Goal: Task Accomplishment & Management: Use online tool/utility

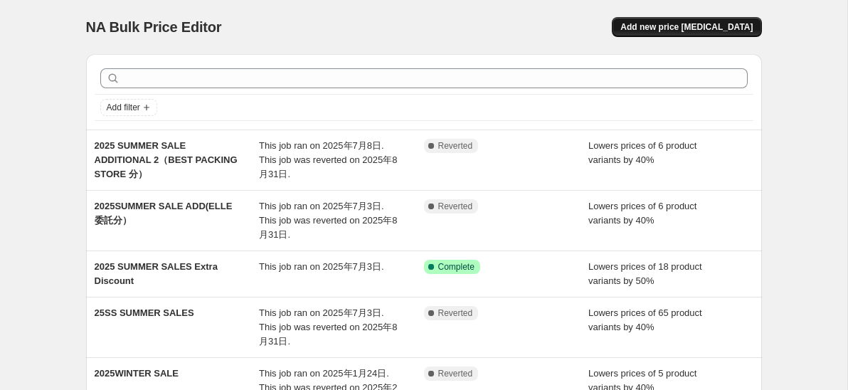
click at [683, 26] on span "Add new price [MEDICAL_DATA]" at bounding box center [686, 26] width 132 height 11
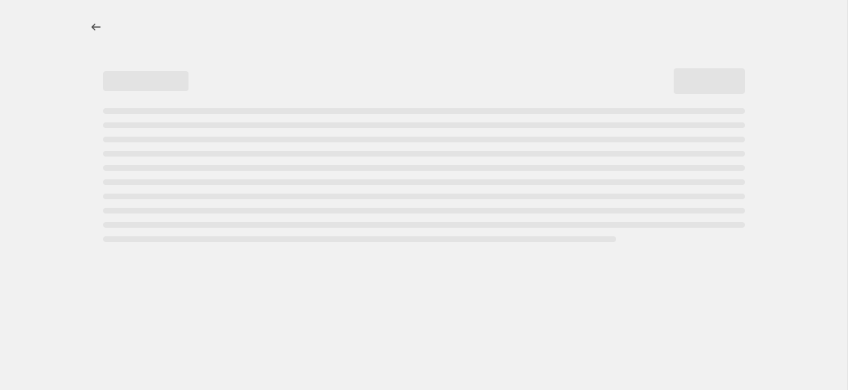
select select "percentage"
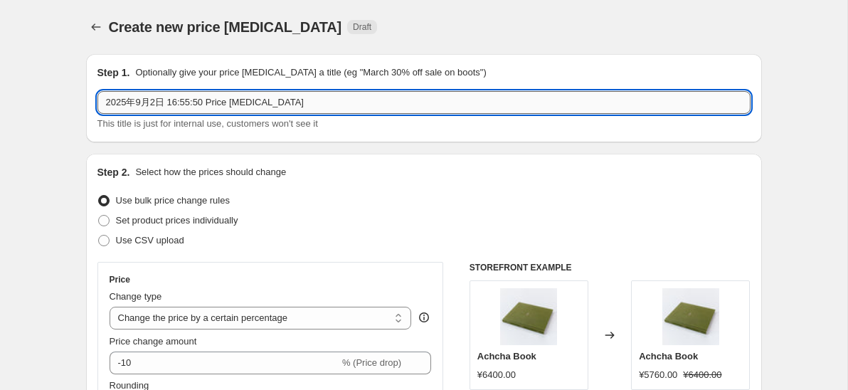
click at [304, 102] on input "2025年9月2日 16:55:50 Price [MEDICAL_DATA]" at bounding box center [423, 102] width 653 height 23
type input "2"
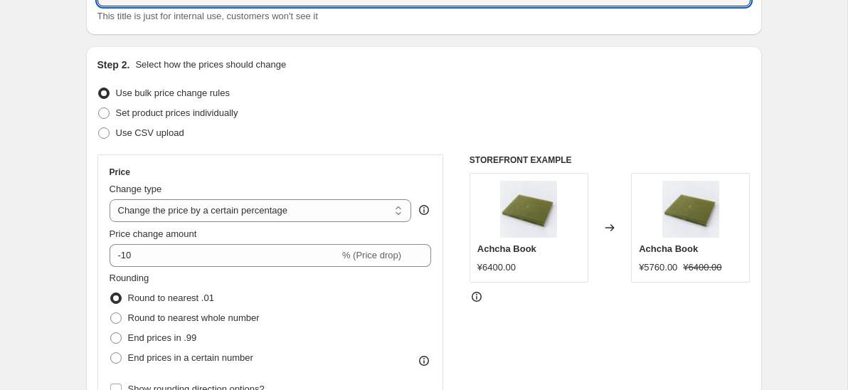
scroll to position [151, 0]
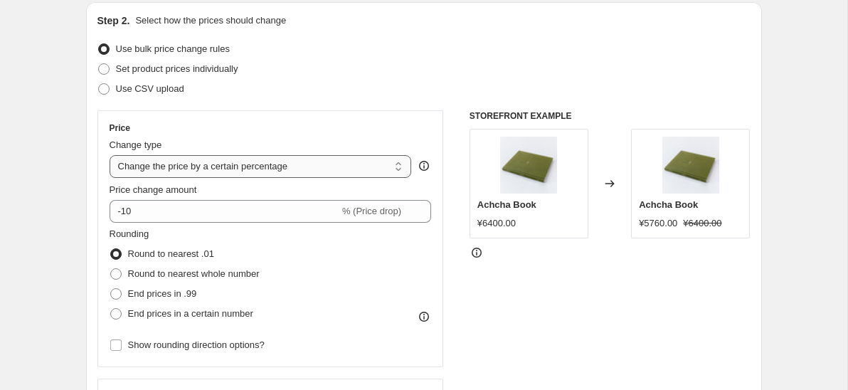
type input "2025 Archive sale additional items"
click at [317, 174] on select "Change the price to a certain amount Change the price by a certain amount Chang…" at bounding box center [261, 166] width 302 height 23
click at [110, 155] on select "Change the price to a certain amount Change the price by a certain amount Chang…" at bounding box center [261, 166] width 302 height 23
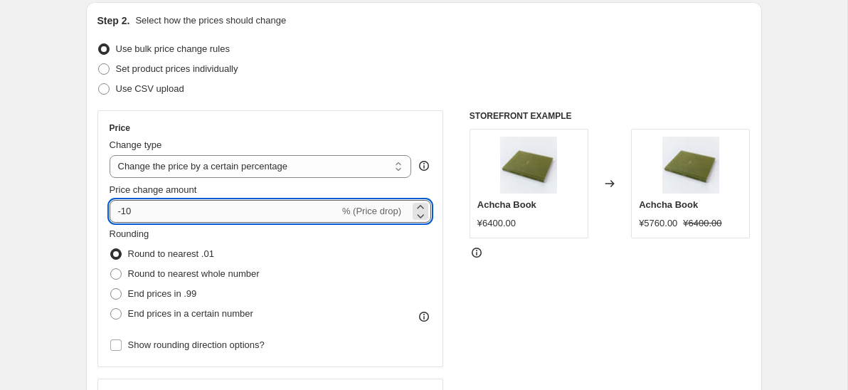
click at [287, 214] on input "-10" at bounding box center [225, 211] width 230 height 23
click at [417, 206] on icon at bounding box center [420, 207] width 14 height 14
click at [420, 207] on icon at bounding box center [420, 207] width 14 height 14
click at [421, 218] on icon at bounding box center [420, 215] width 14 height 14
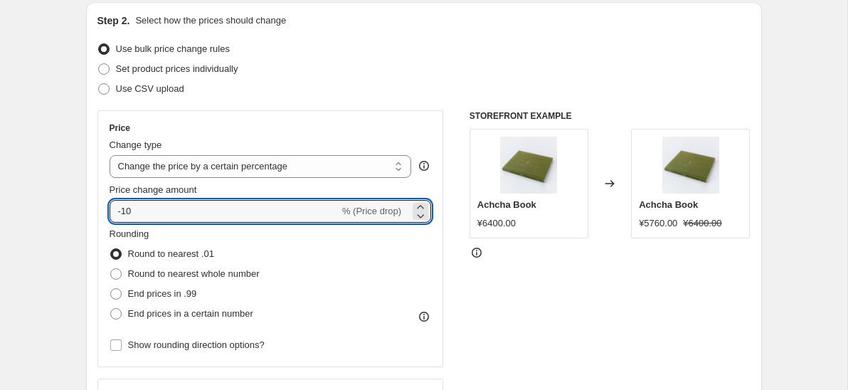
type input "-1"
type input "-50"
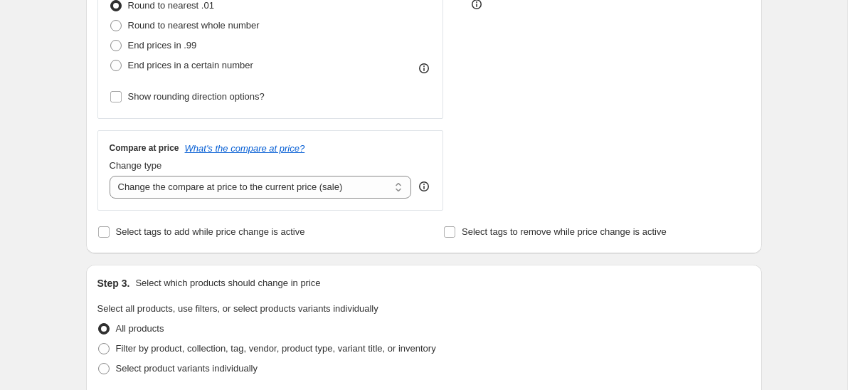
scroll to position [400, 0]
click at [334, 188] on select "Change the compare at price to the current price (sale) Change the compare at p…" at bounding box center [261, 186] width 302 height 23
click at [110, 175] on select "Change the compare at price to the current price (sale) Change the compare at p…" at bounding box center [261, 186] width 302 height 23
click at [217, 231] on span "Select tags to add while price change is active" at bounding box center [210, 230] width 189 height 11
click at [110, 231] on input "Select tags to add while price change is active" at bounding box center [103, 230] width 11 height 11
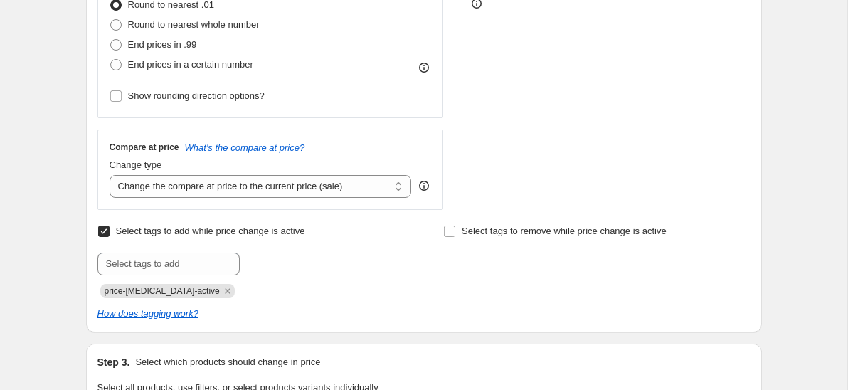
click at [204, 234] on span "Select tags to add while price change is active" at bounding box center [210, 230] width 189 height 11
click at [110, 234] on input "Select tags to add while price change is active" at bounding box center [103, 230] width 11 height 11
checkbox input "false"
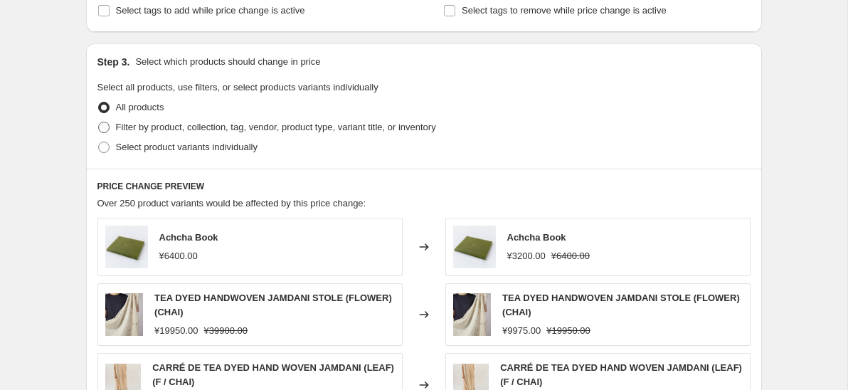
scroll to position [619, 0]
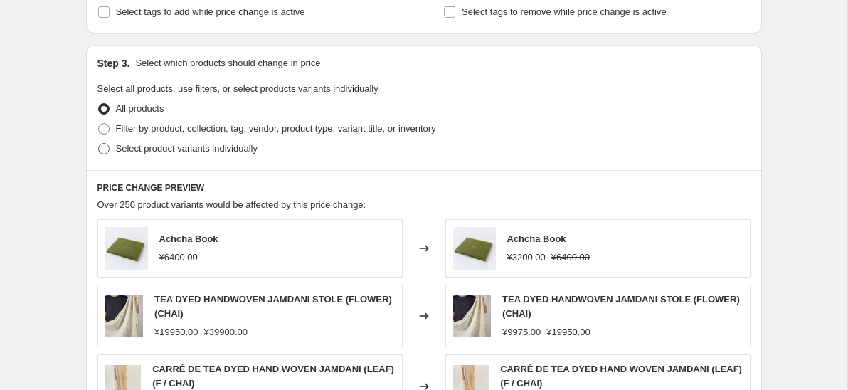
click at [171, 152] on span "Select product variants individually" at bounding box center [187, 148] width 142 height 11
click at [99, 144] on input "Select product variants individually" at bounding box center [98, 143] width 1 height 1
radio input "true"
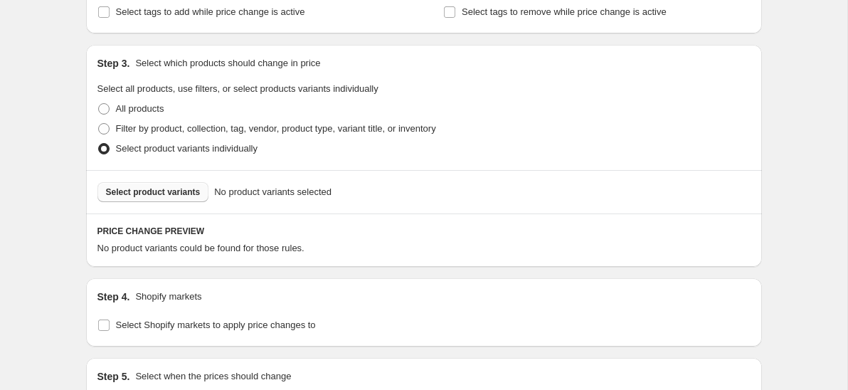
click at [169, 194] on span "Select product variants" at bounding box center [153, 191] width 95 height 11
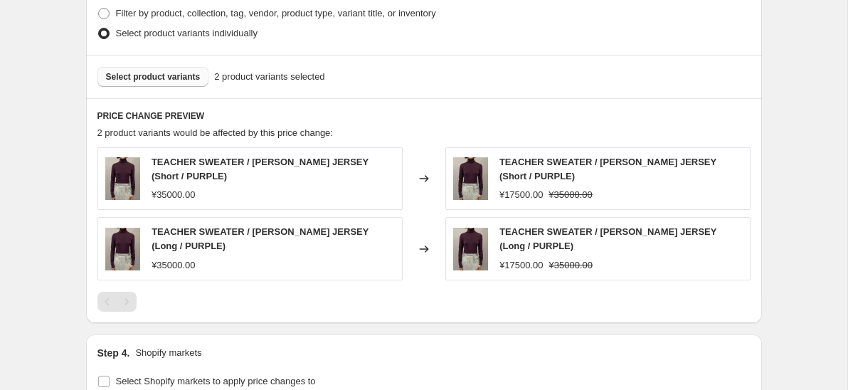
scroll to position [738, 0]
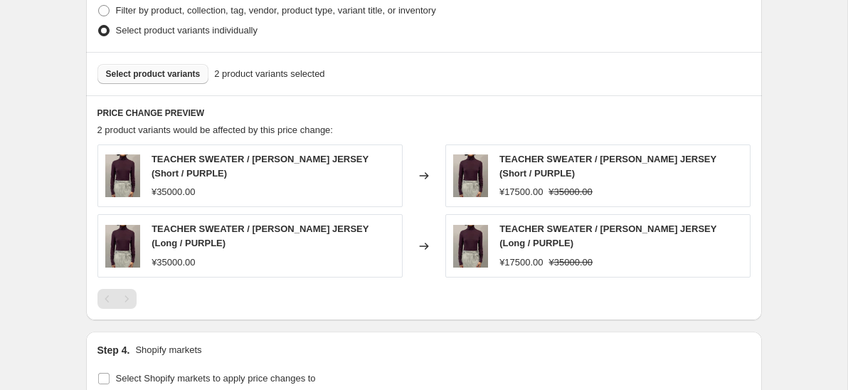
click at [188, 75] on span "Select product variants" at bounding box center [153, 73] width 95 height 11
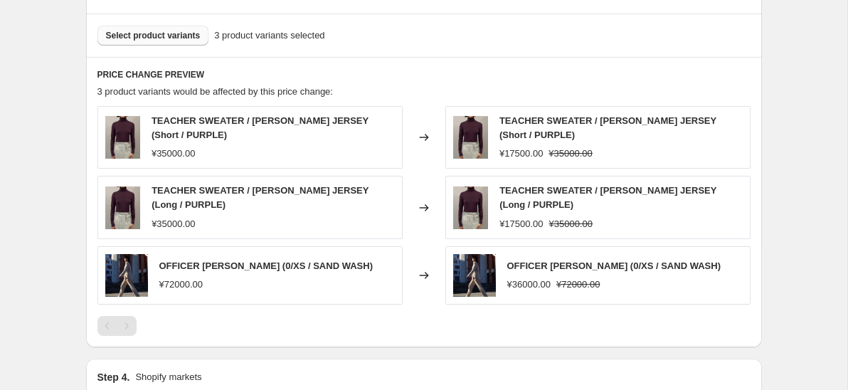
scroll to position [785, 0]
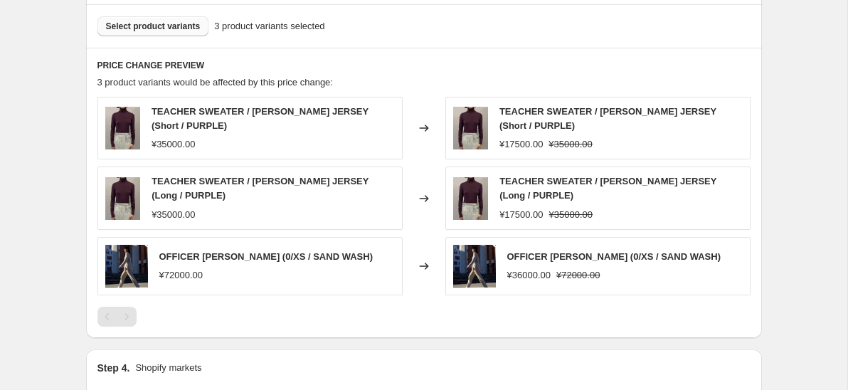
click at [172, 27] on span "Select product variants" at bounding box center [153, 26] width 95 height 11
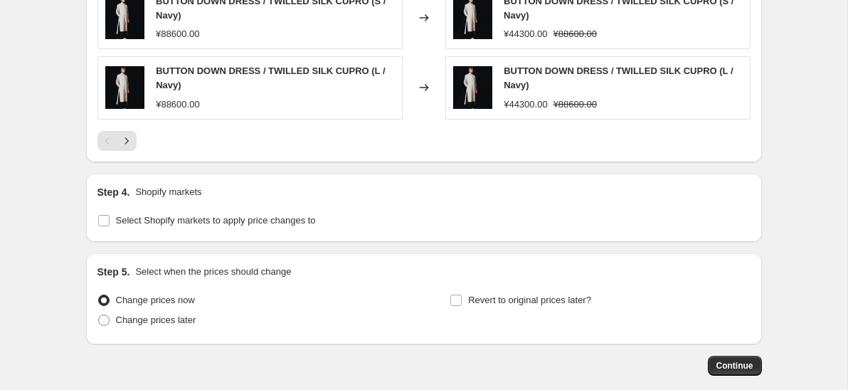
scroll to position [1173, 0]
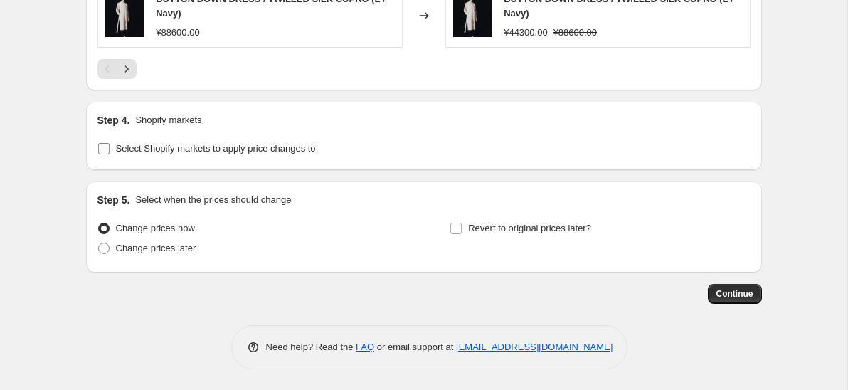
click at [104, 149] on input "Select Shopify markets to apply price changes to" at bounding box center [103, 148] width 11 height 11
checkbox input "true"
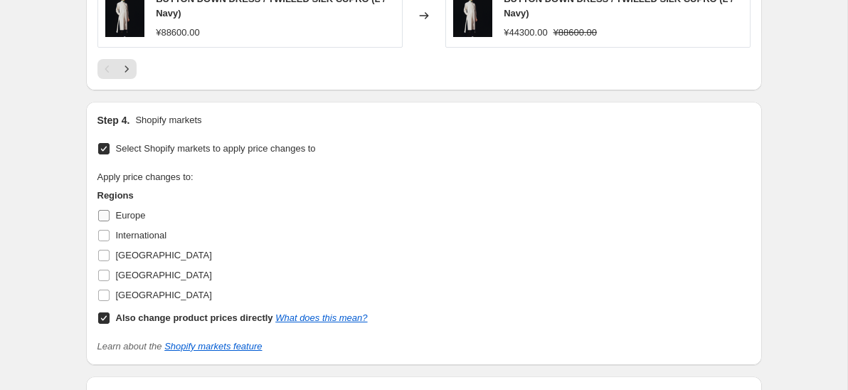
click at [108, 210] on input "Europe" at bounding box center [103, 215] width 11 height 11
checkbox input "true"
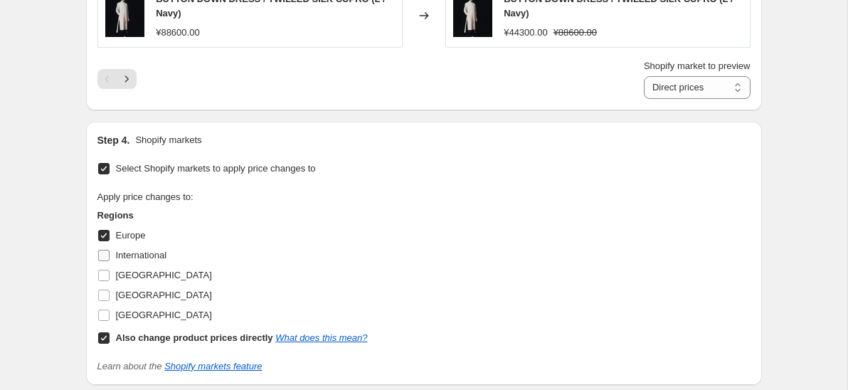
click at [102, 253] on input "International" at bounding box center [103, 255] width 11 height 11
checkbox input "true"
click at [102, 273] on input "[GEOGRAPHIC_DATA]" at bounding box center [103, 275] width 11 height 11
checkbox input "true"
click at [102, 293] on input "[GEOGRAPHIC_DATA]" at bounding box center [103, 294] width 11 height 11
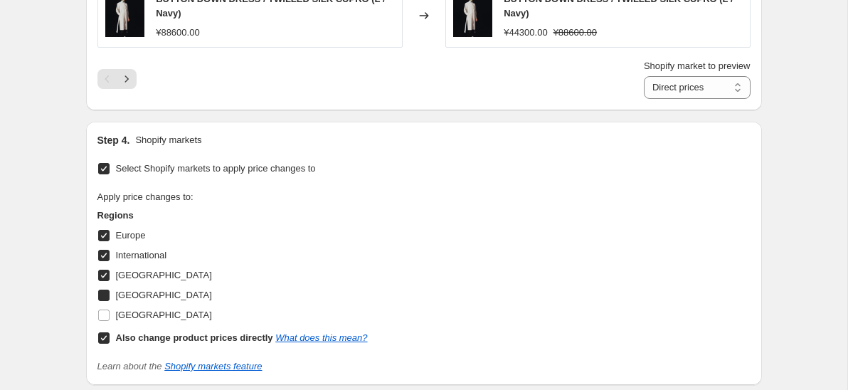
checkbox input "true"
click at [104, 317] on input "[GEOGRAPHIC_DATA]" at bounding box center [103, 314] width 11 height 11
checkbox input "true"
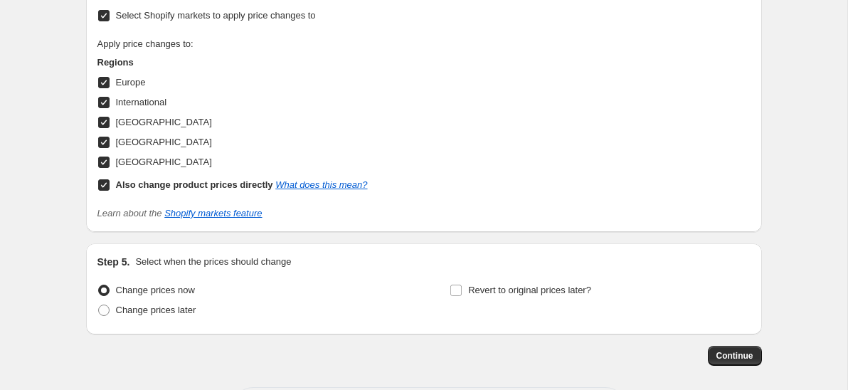
scroll to position [1388, 0]
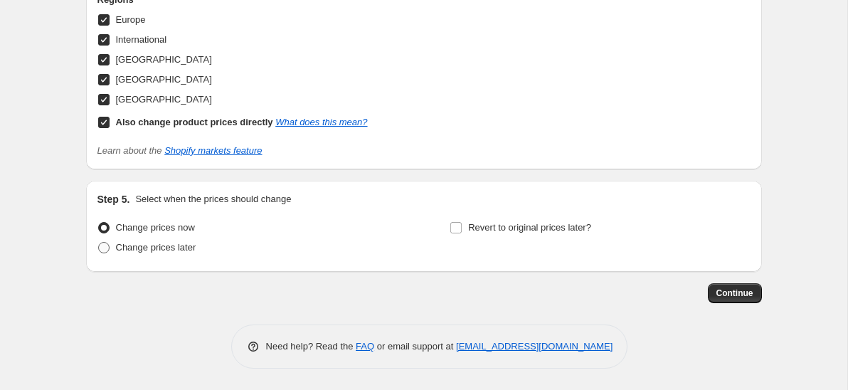
click at [124, 247] on span "Change prices later" at bounding box center [156, 247] width 80 height 11
click at [99, 243] on input "Change prices later" at bounding box center [98, 242] width 1 height 1
radio input "true"
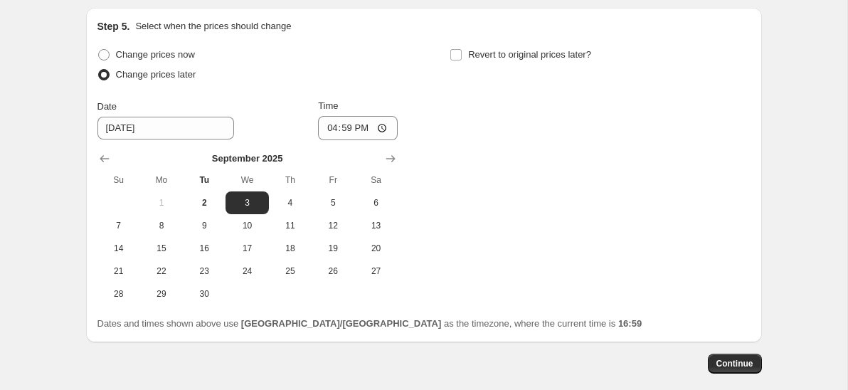
scroll to position [1569, 0]
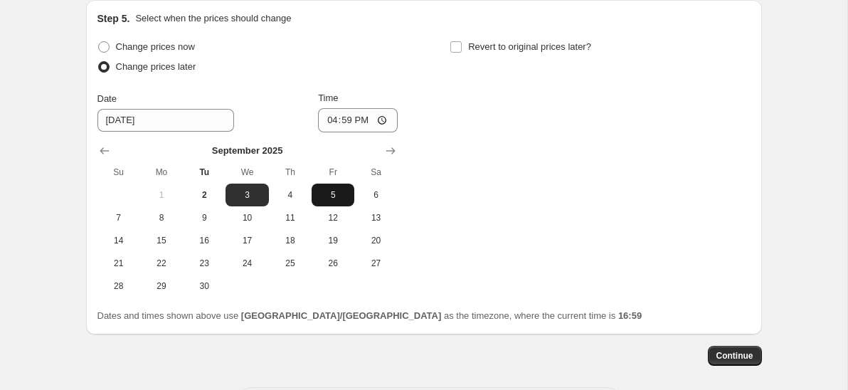
click at [336, 195] on span "5" at bounding box center [332, 194] width 31 height 11
type input "[DATE]"
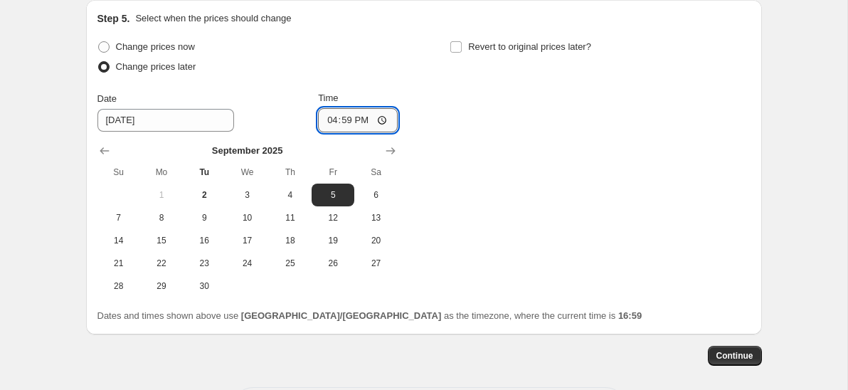
click at [371, 123] on input "16:59" at bounding box center [358, 120] width 80 height 24
click at [385, 119] on input "16:59" at bounding box center [358, 120] width 80 height 24
type input "00:01"
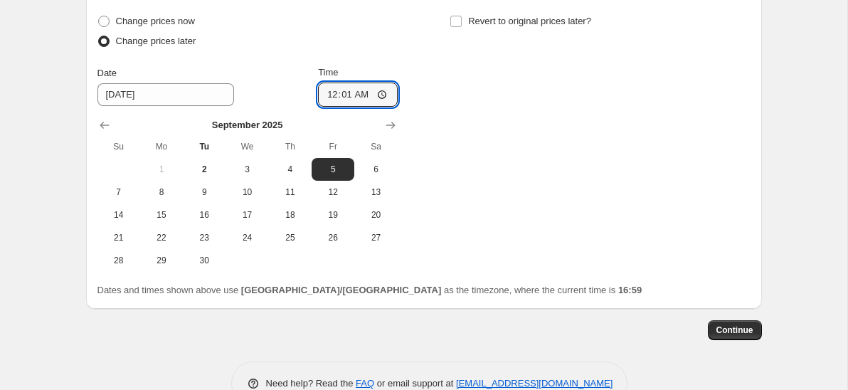
scroll to position [1589, 0]
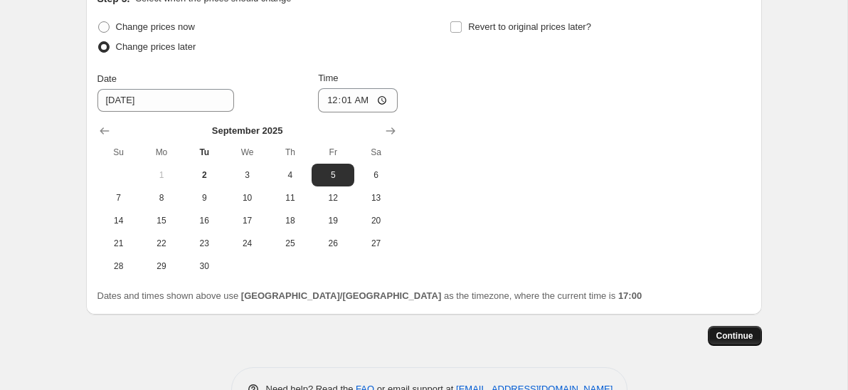
click at [743, 339] on span "Continue" at bounding box center [734, 335] width 37 height 11
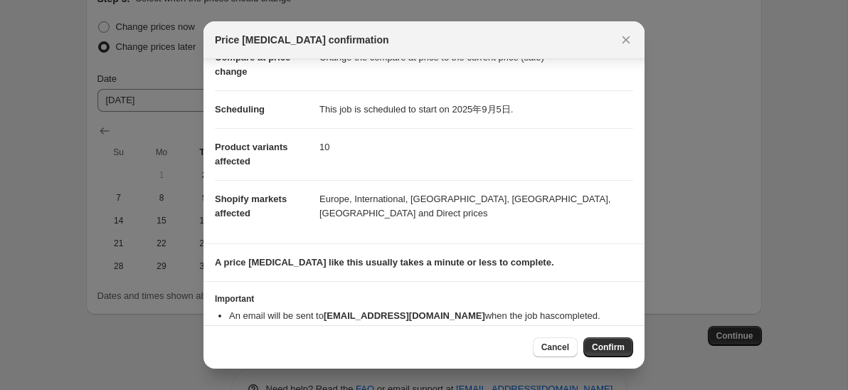
scroll to position [112, 0]
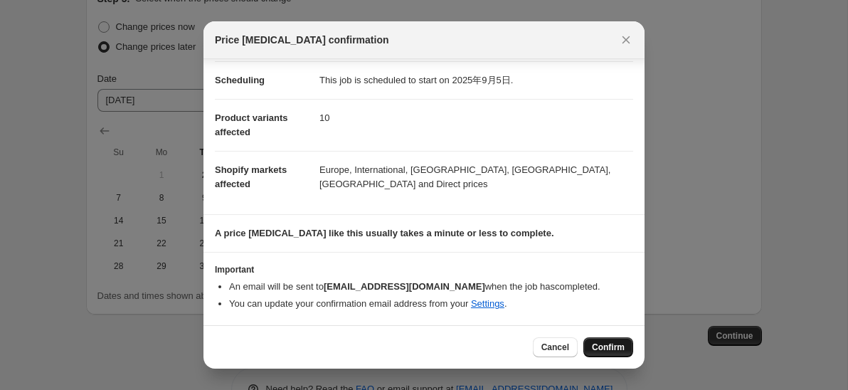
click at [602, 349] on span "Confirm" at bounding box center [608, 346] width 33 height 11
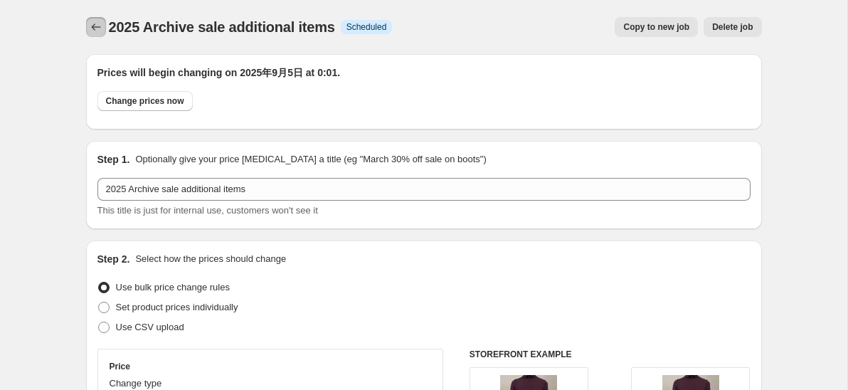
click at [97, 25] on icon "Price change jobs" at bounding box center [96, 27] width 14 height 14
